Goal: Task Accomplishment & Management: Use online tool/utility

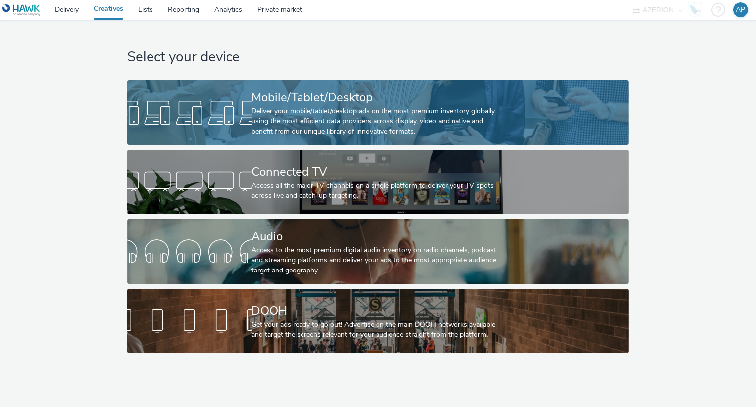
click at [271, 111] on div "Deliver your mobile/tablet/desktop ads on the most premium inventory globally u…" at bounding box center [376, 121] width 249 height 30
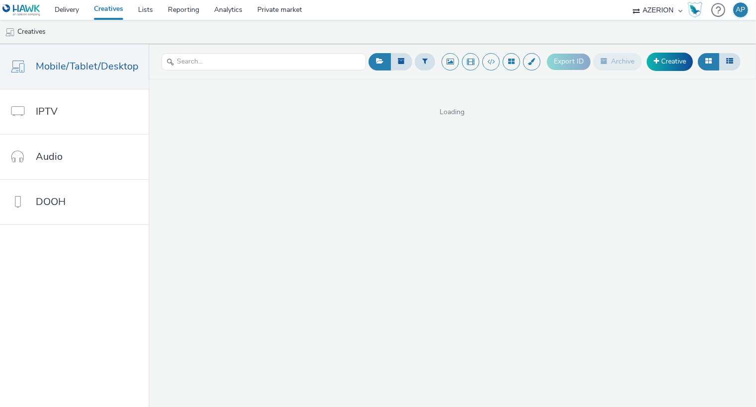
click at [307, 32] on ul "Creatives" at bounding box center [378, 32] width 756 height 24
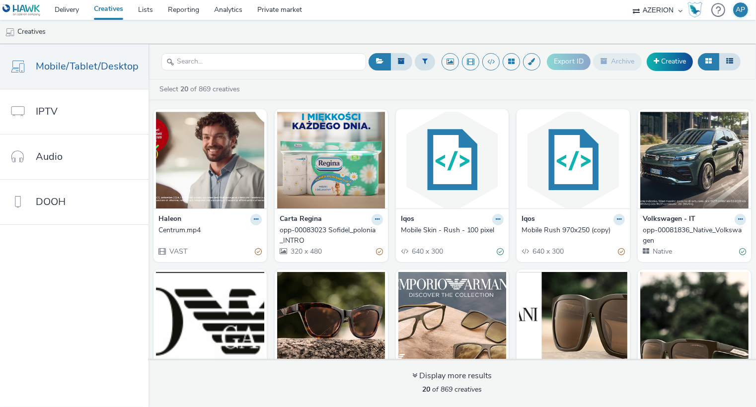
click at [314, 215] on strong "Carta Regina" at bounding box center [301, 219] width 42 height 11
click at [301, 177] on img at bounding box center [331, 160] width 108 height 97
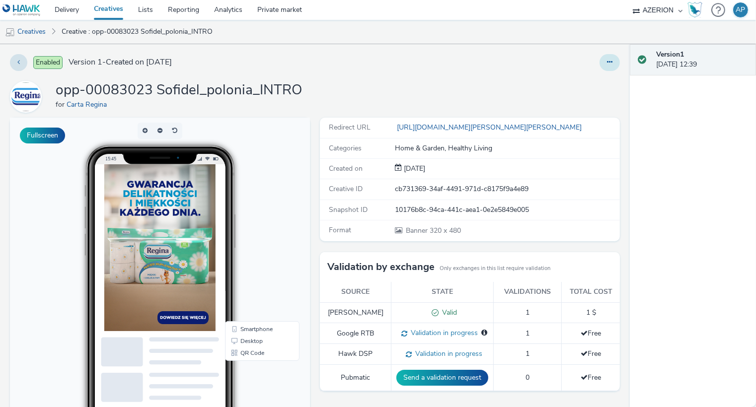
click at [600, 61] on button at bounding box center [610, 62] width 20 height 17
click at [564, 77] on link "Edit" at bounding box center [582, 83] width 75 height 20
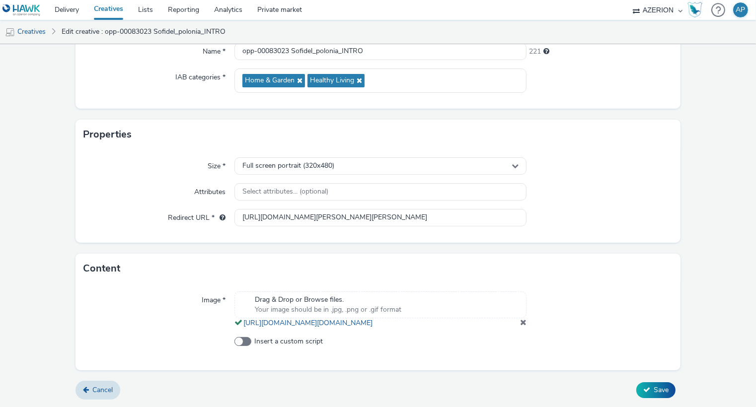
scroll to position [144, 0]
drag, startPoint x: 337, startPoint y: 201, endPoint x: 636, endPoint y: 201, distance: 299.1
click at [636, 209] on div "Redirect URL * [URL][DOMAIN_NAME][PERSON_NAME][PERSON_NAME]" at bounding box center [377, 218] width 589 height 18
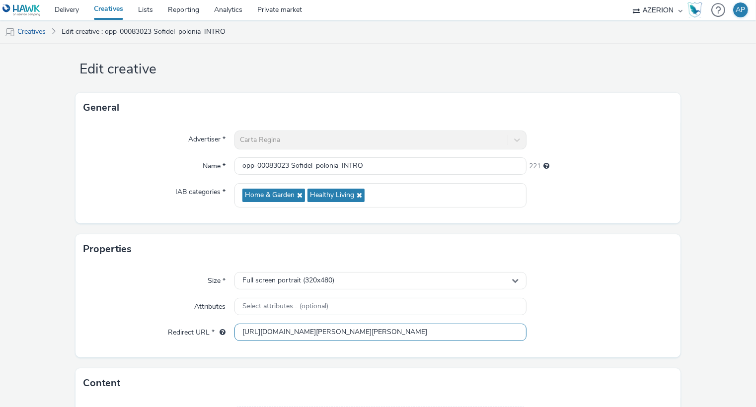
scroll to position [0, 0]
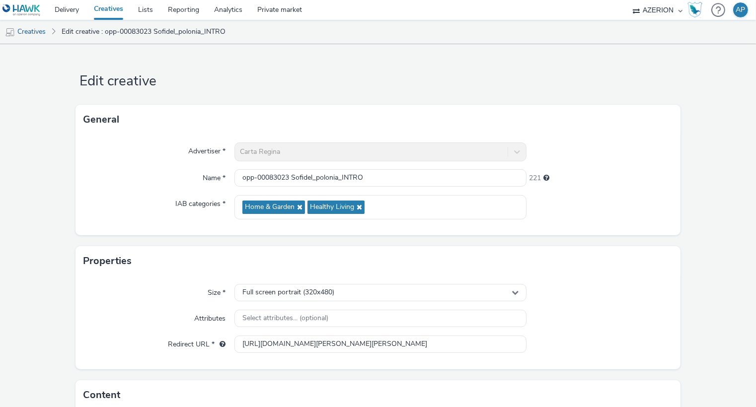
click at [172, 128] on div "General" at bounding box center [378, 120] width 605 height 30
click at [340, 208] on span "Healthy Living" at bounding box center [332, 207] width 44 height 8
drag, startPoint x: 129, startPoint y: 202, endPoint x: 138, endPoint y: 218, distance: 18.5
click at [127, 202] on div "IAB categories *" at bounding box center [158, 207] width 151 height 24
click at [121, 30] on link "Edit creative : opp-00083023 Sofidel_polonia_INTRO" at bounding box center [144, 32] width 174 height 24
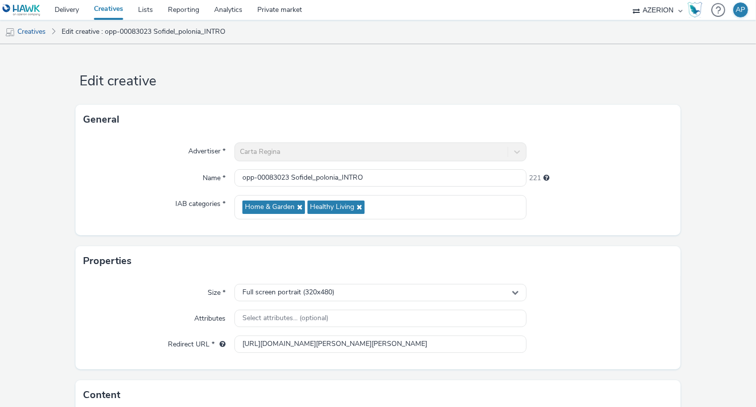
click at [288, 49] on form "Edit creative General Advertiser * [PERSON_NAME] Name * opp-00083023 Sofidel_po…" at bounding box center [378, 289] width 756 height 490
click at [79, 11] on link "Delivery" at bounding box center [66, 10] width 39 height 20
